Goal: Task Accomplishment & Management: Use online tool/utility

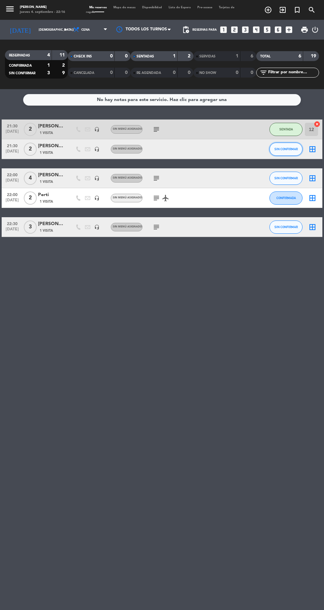
click at [291, 153] on button "SIN CONFIRMAR" at bounding box center [285, 149] width 33 height 13
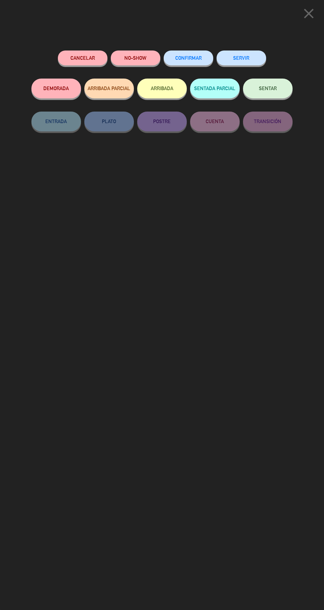
click at [283, 89] on button "SENTAR" at bounding box center [268, 89] width 50 height 20
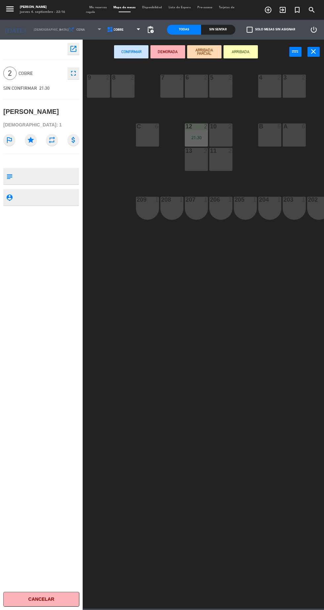
click at [225, 141] on div "10 2" at bounding box center [220, 135] width 23 height 23
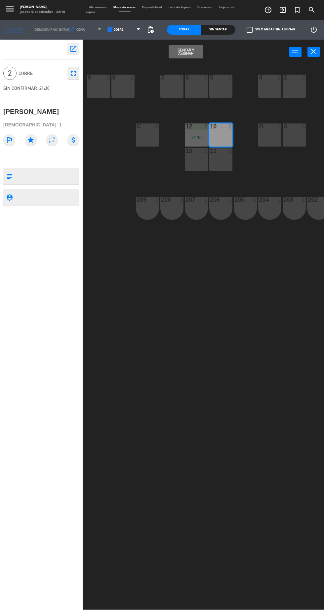
click at [196, 54] on button "Sentar y Asignar" at bounding box center [185, 51] width 34 height 13
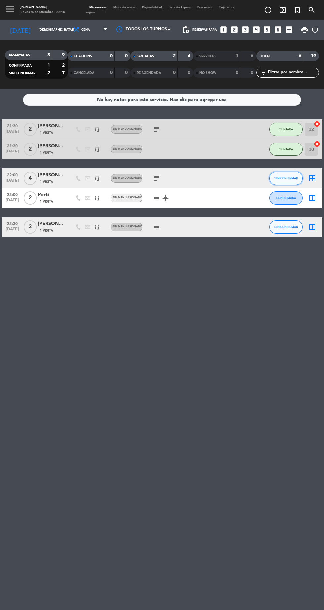
click at [287, 178] on span "SIN CONFIRMAR" at bounding box center [285, 178] width 23 height 4
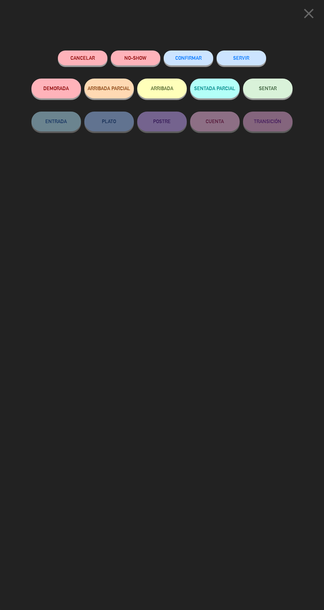
click at [283, 95] on button "SENTAR" at bounding box center [268, 89] width 50 height 20
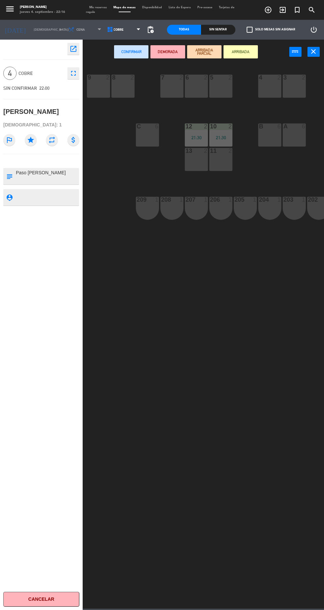
click at [301, 134] on div "A 6" at bounding box center [293, 135] width 23 height 23
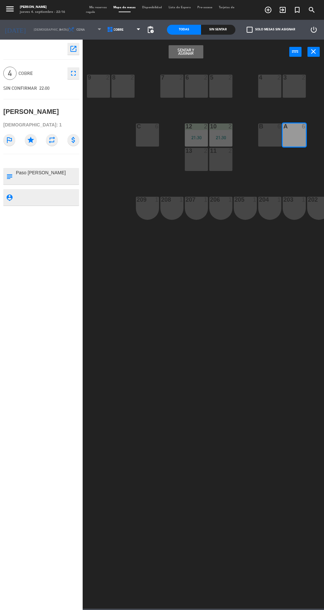
click at [196, 55] on button "Sentar y Asignar" at bounding box center [185, 51] width 34 height 13
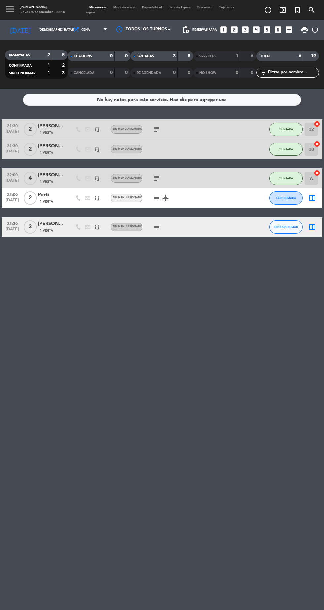
click at [155, 198] on icon "subject" at bounding box center [156, 198] width 8 height 8
click at [155, 229] on icon "subject" at bounding box center [156, 227] width 8 height 8
click at [172, 59] on div "3" at bounding box center [168, 57] width 13 height 8
click at [155, 132] on icon "subject" at bounding box center [156, 129] width 8 height 8
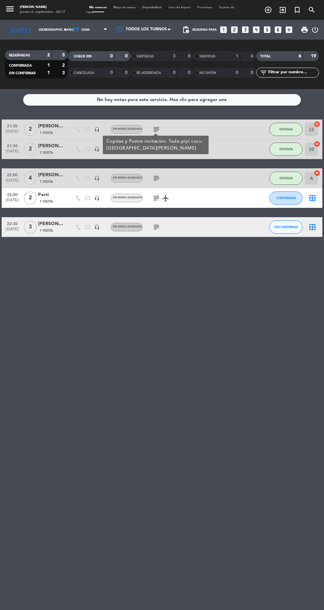
click at [144, 450] on div "No hay notas para este servicio. Haz clic para agregar una 21:30 [DATE] 2 [PERS…" at bounding box center [162, 349] width 324 height 521
click at [170, 54] on div "3" at bounding box center [168, 57] width 13 height 8
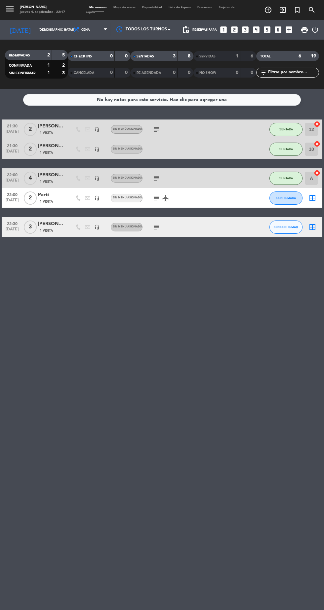
click at [167, 57] on div "3" at bounding box center [168, 57] width 13 height 8
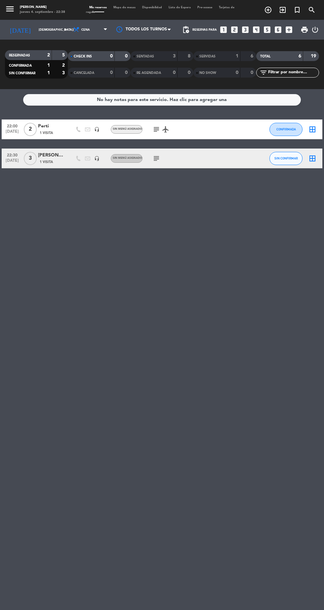
click at [156, 129] on icon "subject" at bounding box center [156, 129] width 8 height 8
click at [194, 249] on div "No hay notas para este servicio. Haz clic para agregar una 22:00 [DATE] 2 Perti…" at bounding box center [162, 349] width 324 height 521
click at [155, 130] on icon "subject" at bounding box center [156, 129] width 8 height 8
click at [282, 363] on div "No hay notas para este servicio. Haz clic para agregar una 22:00 [DATE] 2 Perti…" at bounding box center [162, 349] width 324 height 521
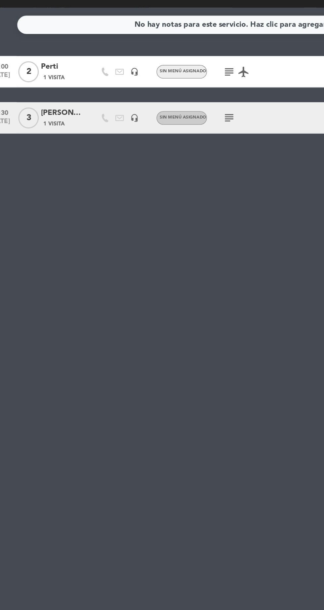
click at [204, 320] on div "No hay notas para este servicio. Haz clic para agregar una 22:00 [DATE] 2 Perti…" at bounding box center [162, 349] width 324 height 521
click at [130, 289] on div "No hay notas para este servicio. Haz clic para agregar una 22:00 [DATE] 2 Perti…" at bounding box center [162, 349] width 324 height 521
click at [134, 288] on div "No hay notas para este servicio. Haz clic para agregar una 22:00 [DATE] 2 Perti…" at bounding box center [162, 349] width 324 height 521
click at [15, 228] on div "No hay notas para este servicio. Haz clic para agregar una 22:00 [DATE] 2 Perti…" at bounding box center [162, 349] width 324 height 521
click at [188, 493] on div "No hay notas para este servicio. Haz clic para agregar una 22:00 [DATE] 2 Perti…" at bounding box center [162, 349] width 324 height 521
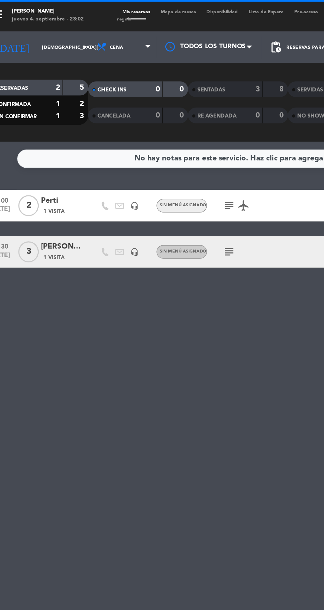
click at [153, 131] on icon "subject" at bounding box center [156, 129] width 8 height 8
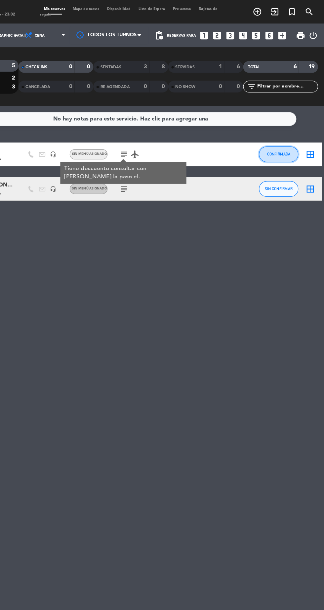
click at [289, 135] on button "CONFIRMADA" at bounding box center [285, 129] width 33 height 13
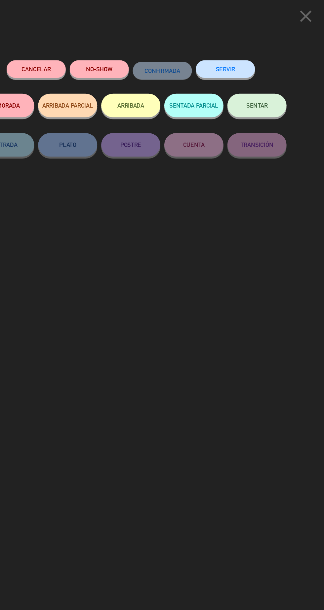
click at [281, 96] on button "SENTAR" at bounding box center [268, 89] width 50 height 20
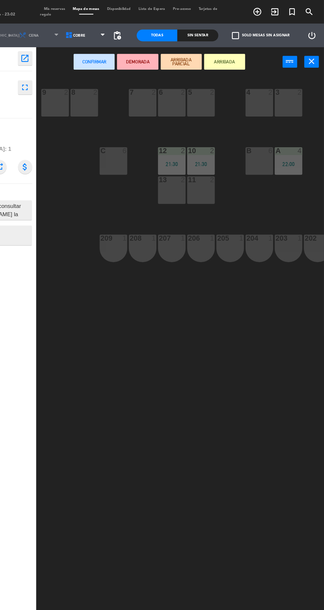
click at [168, 78] on div at bounding box center [171, 78] width 11 height 6
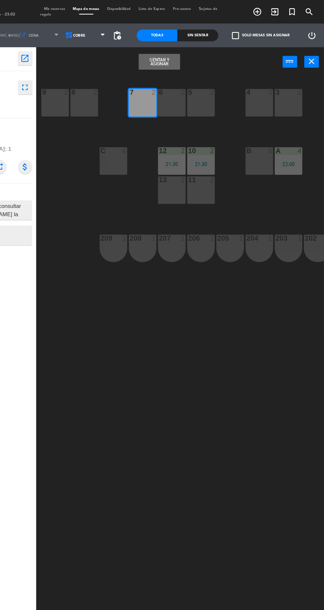
click at [191, 51] on button "Sentar y Asignar" at bounding box center [185, 51] width 34 height 13
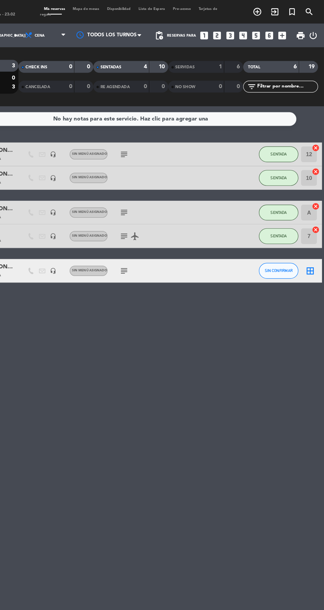
click at [174, 56] on strong "4" at bounding box center [174, 56] width 3 height 5
